Goal: Check status: Check status

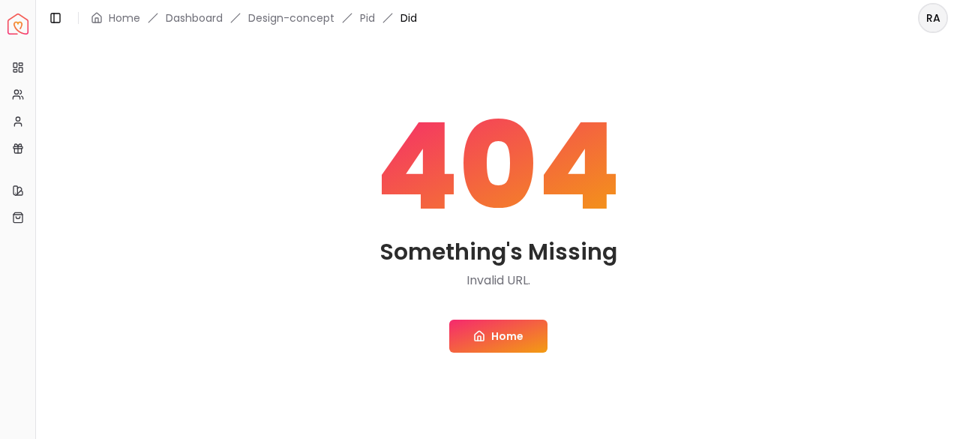
click at [504, 334] on link "Home" at bounding box center [498, 335] width 98 height 33
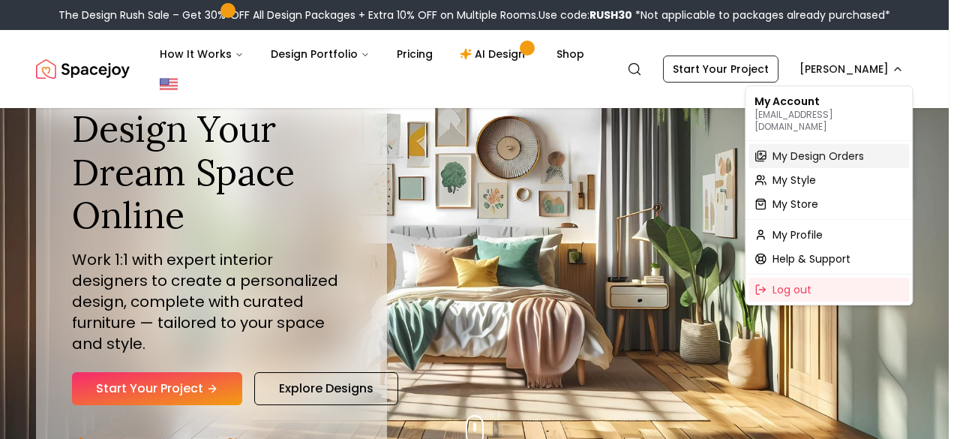
click at [787, 148] on span "My Design Orders" at bounding box center [817, 155] width 91 height 15
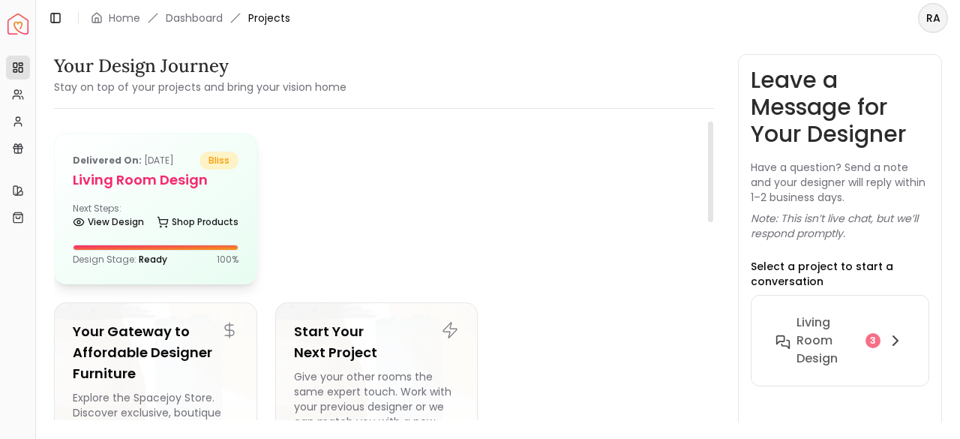
click at [187, 197] on div "Delivered on: [DATE] bliss Living Room Design Next Steps: View Design Shop Prod…" at bounding box center [156, 208] width 202 height 150
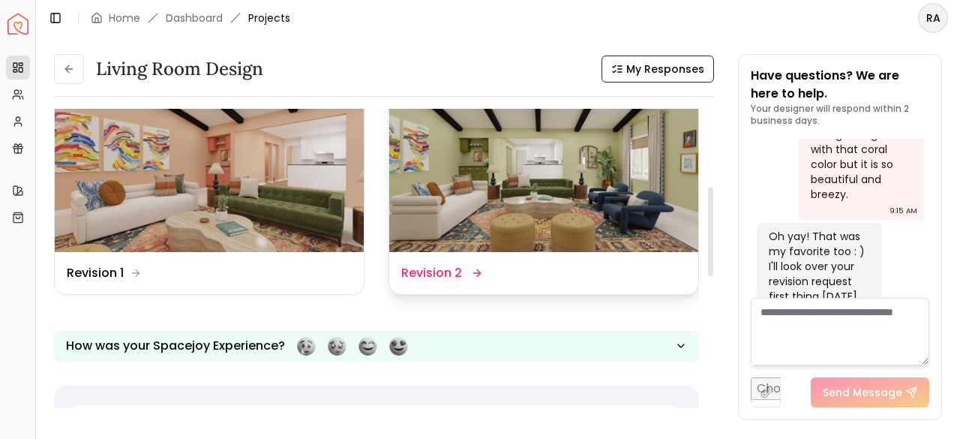
scroll to position [225, 0]
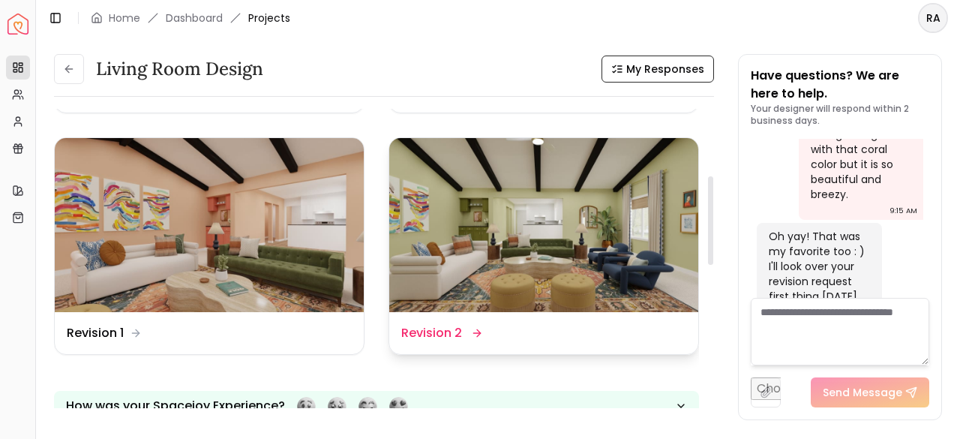
click at [591, 247] on img at bounding box center [543, 225] width 309 height 174
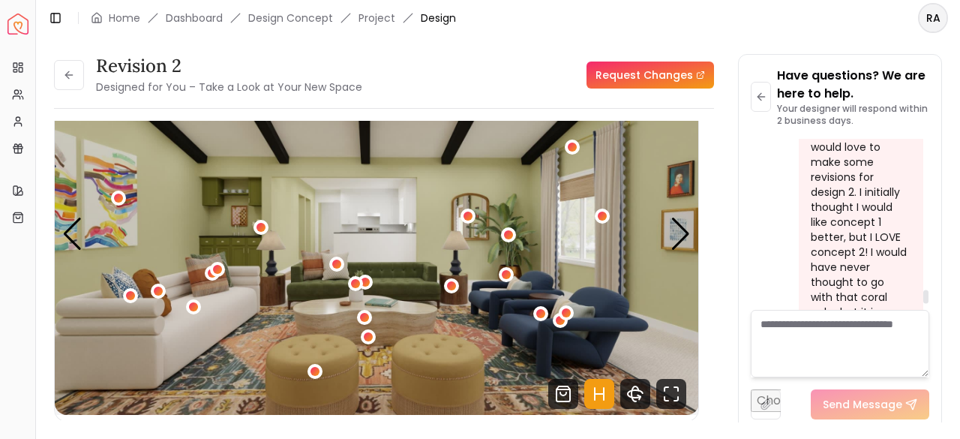
scroll to position [1828, 0]
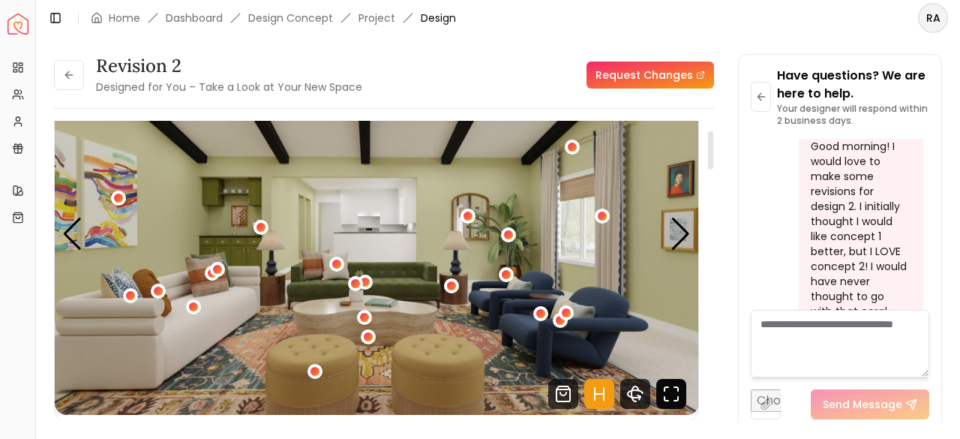
click at [666, 387] on icon "Fullscreen" at bounding box center [666, 389] width 4 height 4
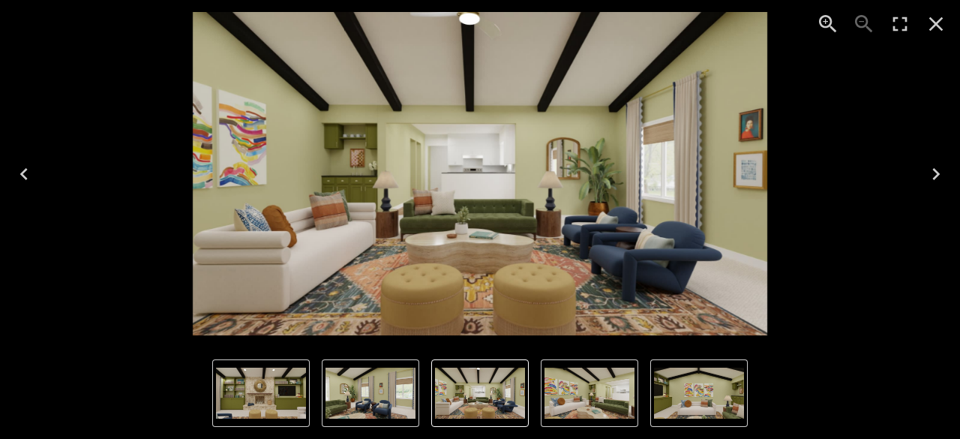
click at [937, 176] on icon "Next" at bounding box center [936, 174] width 24 height 24
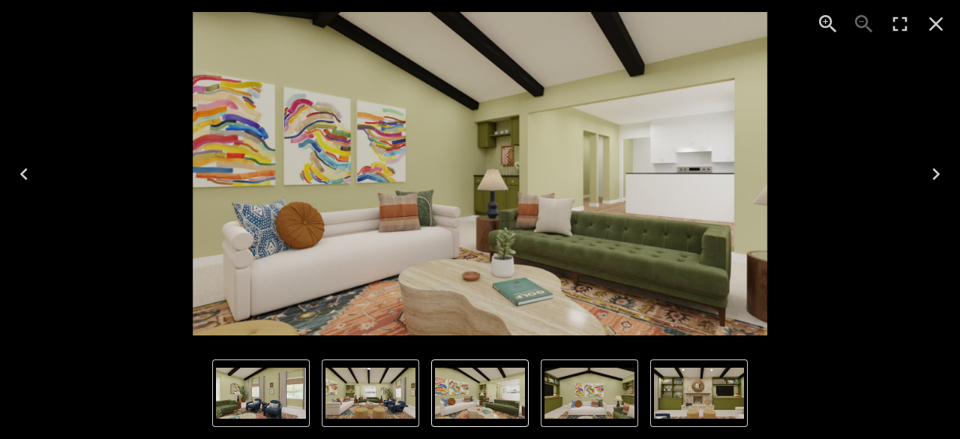
click at [937, 176] on icon "Next" at bounding box center [936, 174] width 24 height 24
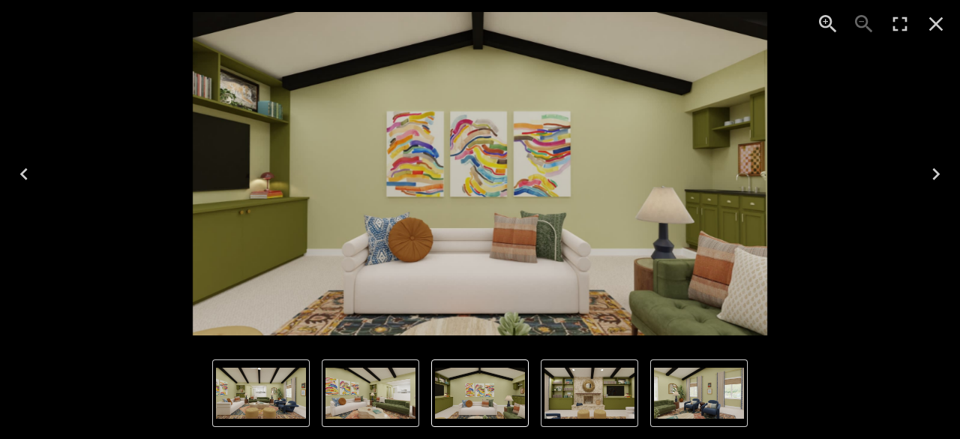
click at [936, 175] on icon "Next" at bounding box center [935, 174] width 7 height 12
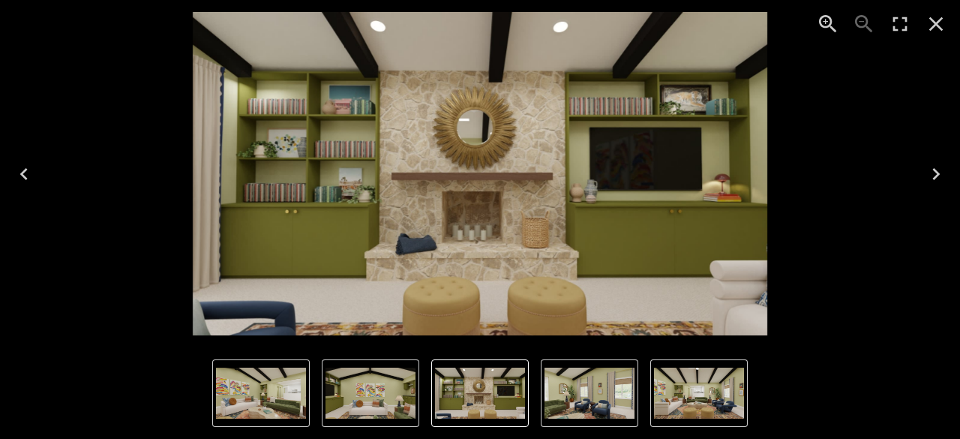
click at [938, 170] on icon "Next" at bounding box center [936, 174] width 24 height 24
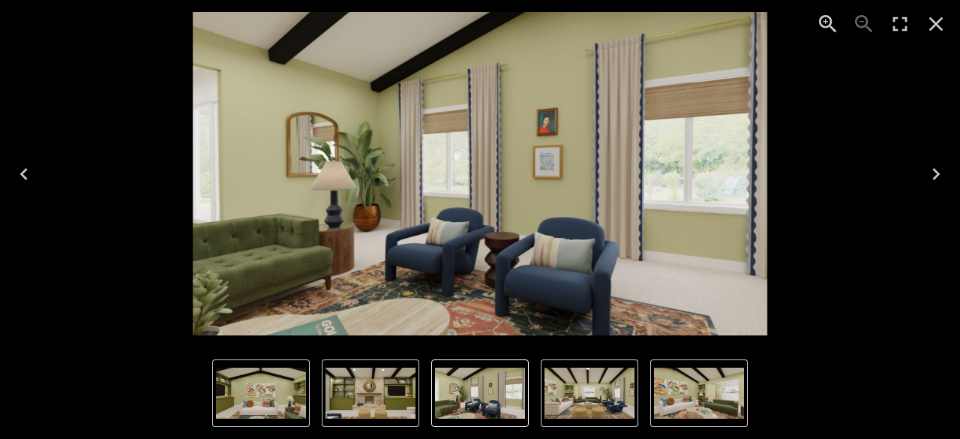
click at [934, 172] on icon "Next" at bounding box center [936, 174] width 24 height 24
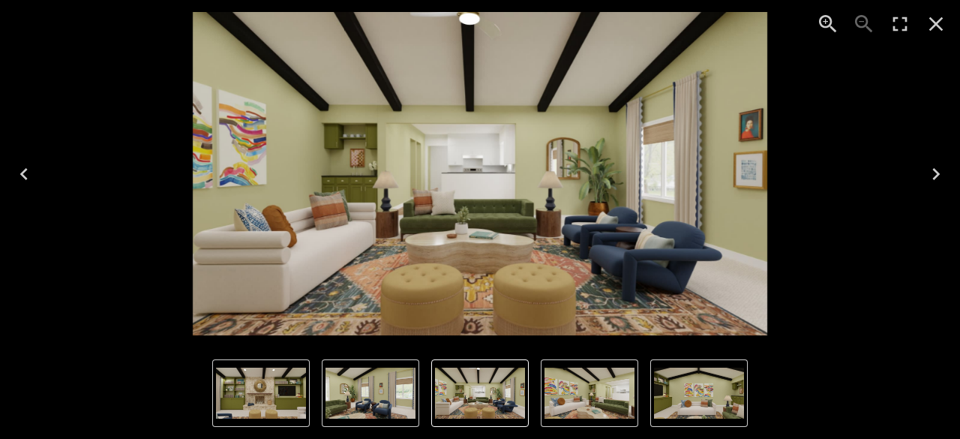
click at [934, 172] on icon "Next" at bounding box center [936, 174] width 24 height 24
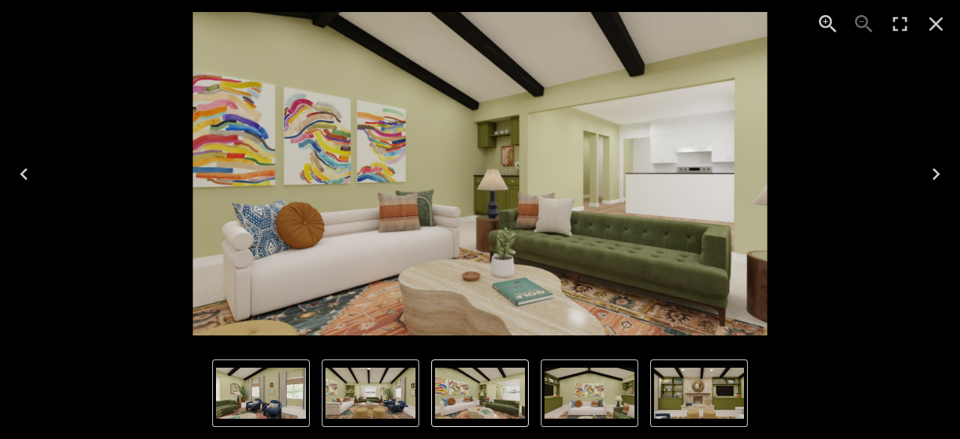
click at [934, 172] on icon "Next" at bounding box center [936, 174] width 24 height 24
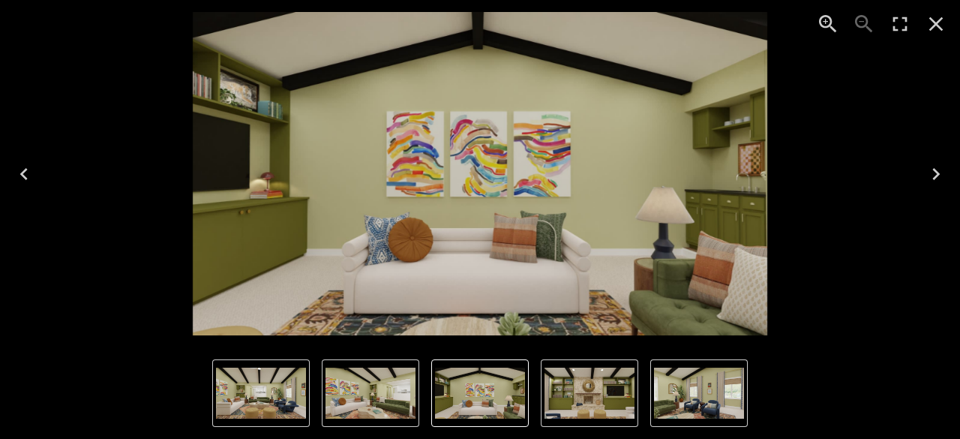
click at [934, 172] on icon "Next" at bounding box center [936, 174] width 24 height 24
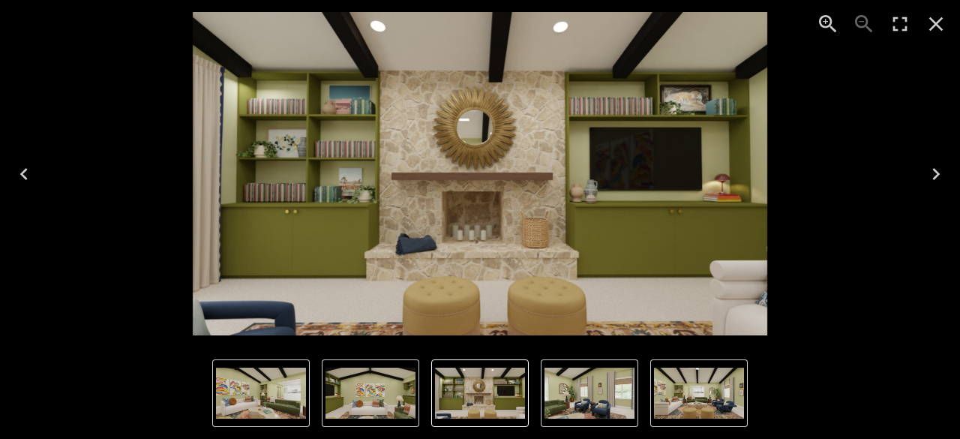
click at [934, 19] on icon "Close" at bounding box center [936, 24] width 24 height 24
